Goal: Information Seeking & Learning: Learn about a topic

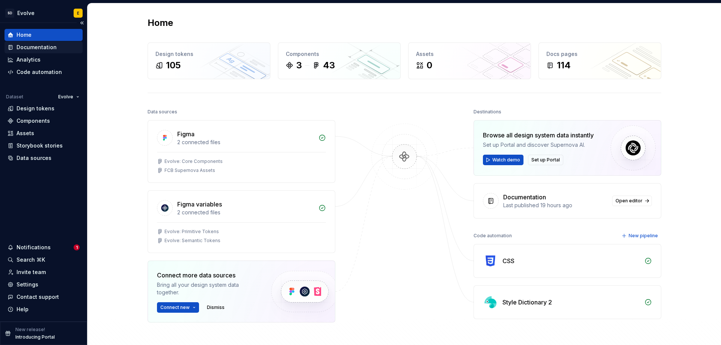
click at [32, 46] on div "Documentation" at bounding box center [37, 48] width 40 height 8
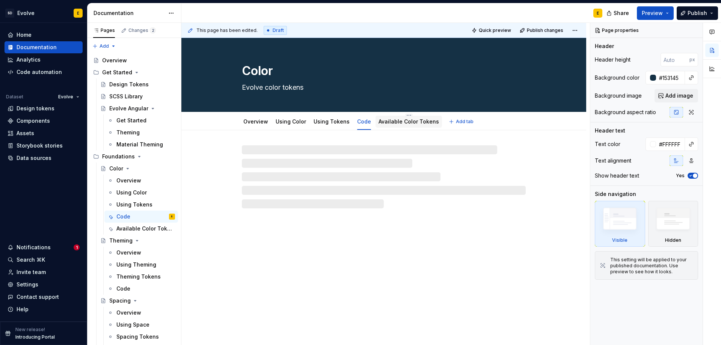
click at [387, 121] on link "Available Color Tokens" at bounding box center [409, 121] width 60 height 6
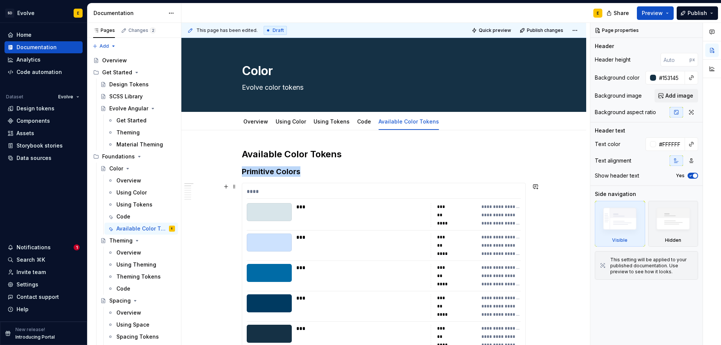
click at [520, 207] on div "**********" at bounding box center [502, 207] width 40 height 6
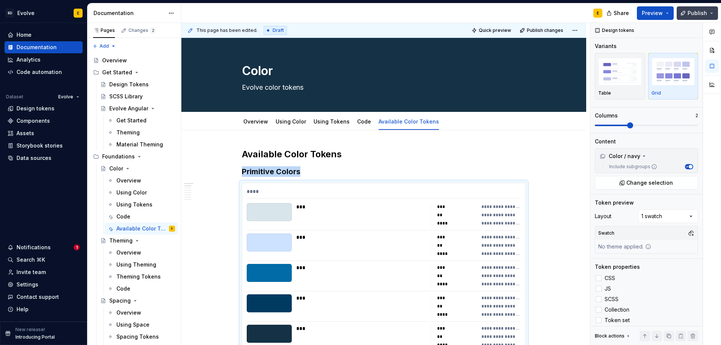
click at [694, 11] on span "Publish" at bounding box center [698, 13] width 20 height 8
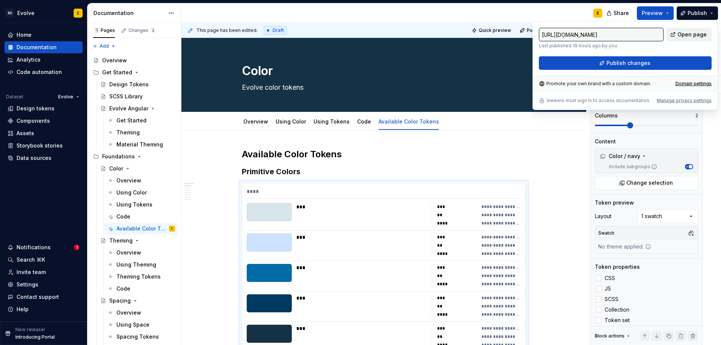
click at [690, 38] on span "Open page" at bounding box center [692, 35] width 29 height 8
type textarea "*"
